Goal: Transaction & Acquisition: Subscribe to service/newsletter

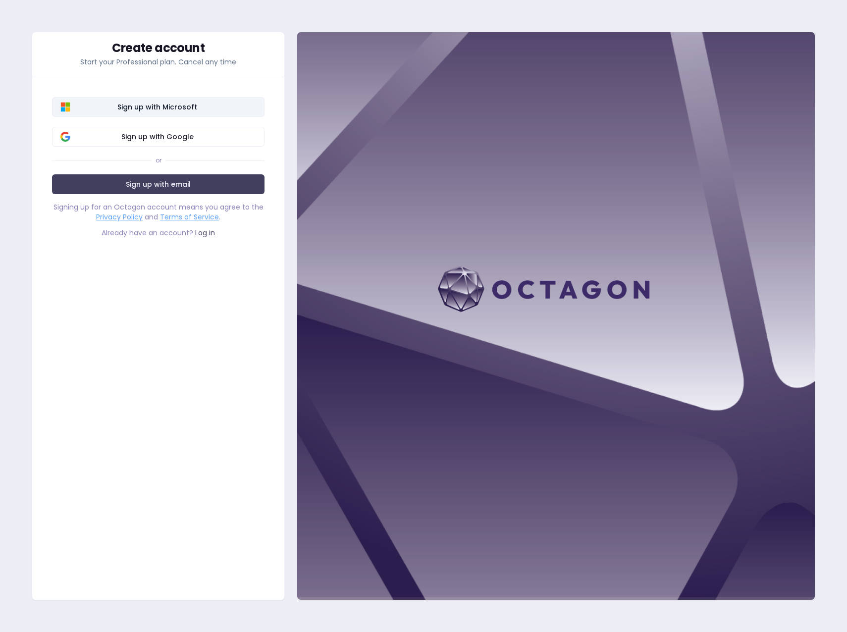
click at [182, 109] on span "Sign up with Microsoft" at bounding box center [157, 107] width 198 height 10
